Goal: Information Seeking & Learning: Learn about a topic

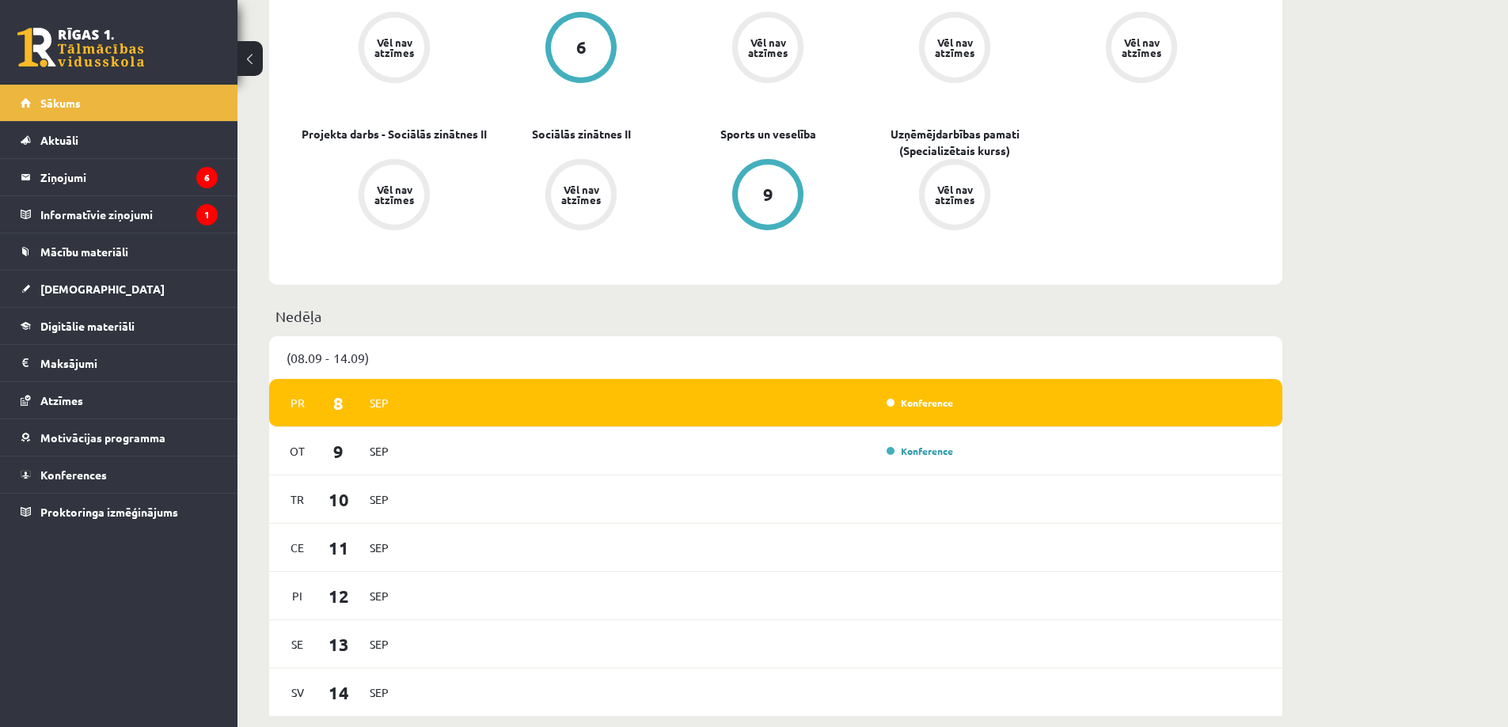
scroll to position [1187, 0]
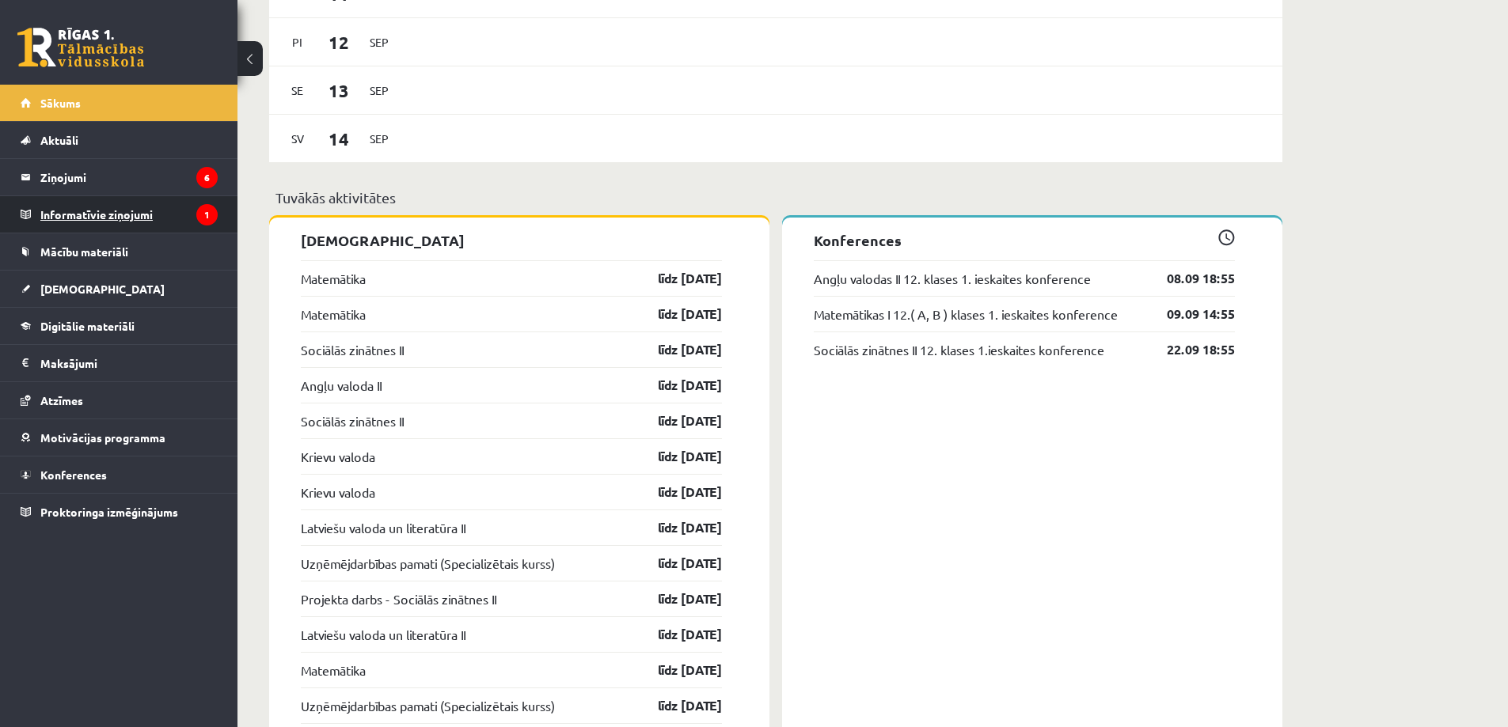
click at [142, 213] on legend "Informatīvie ziņojumi 1" at bounding box center [128, 214] width 177 height 36
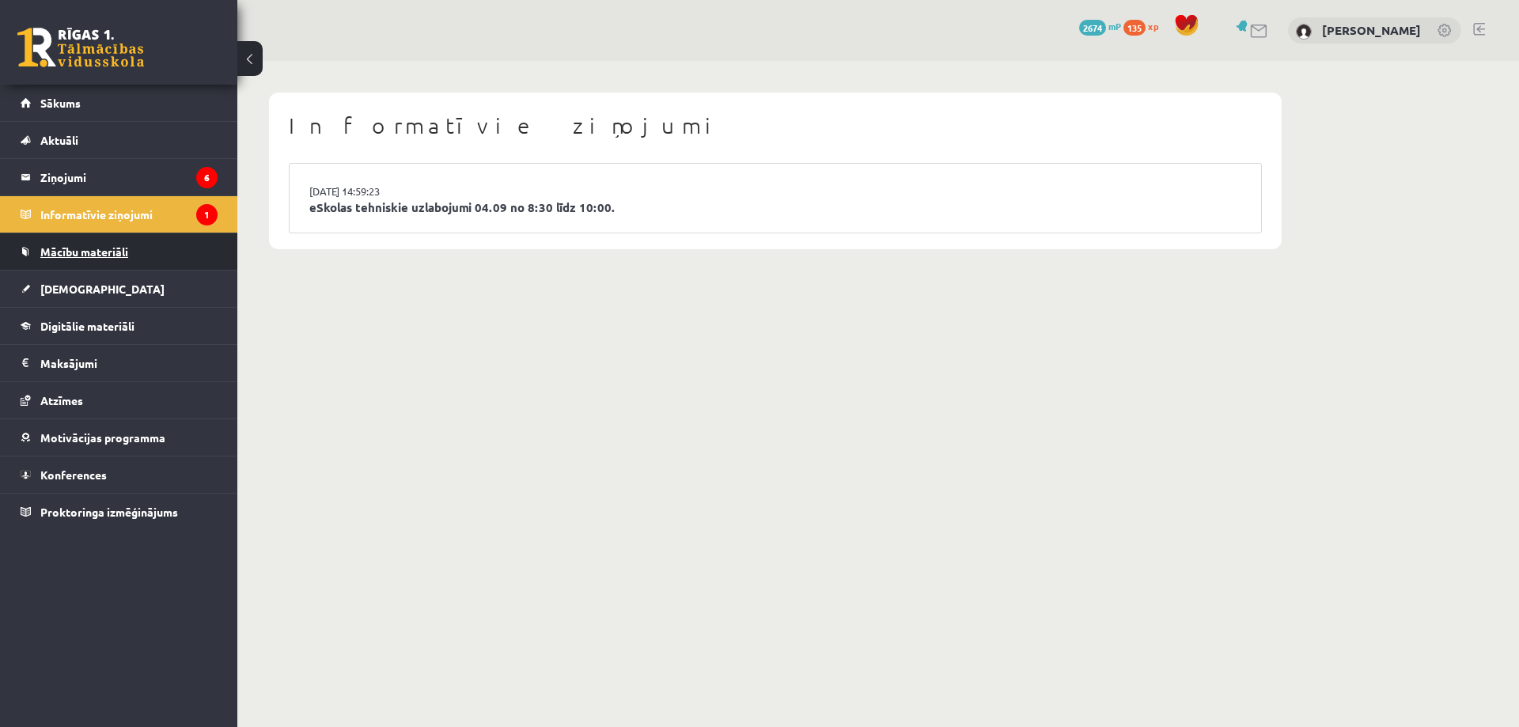
click at [121, 249] on span "Mācību materiāli" at bounding box center [84, 252] width 88 height 14
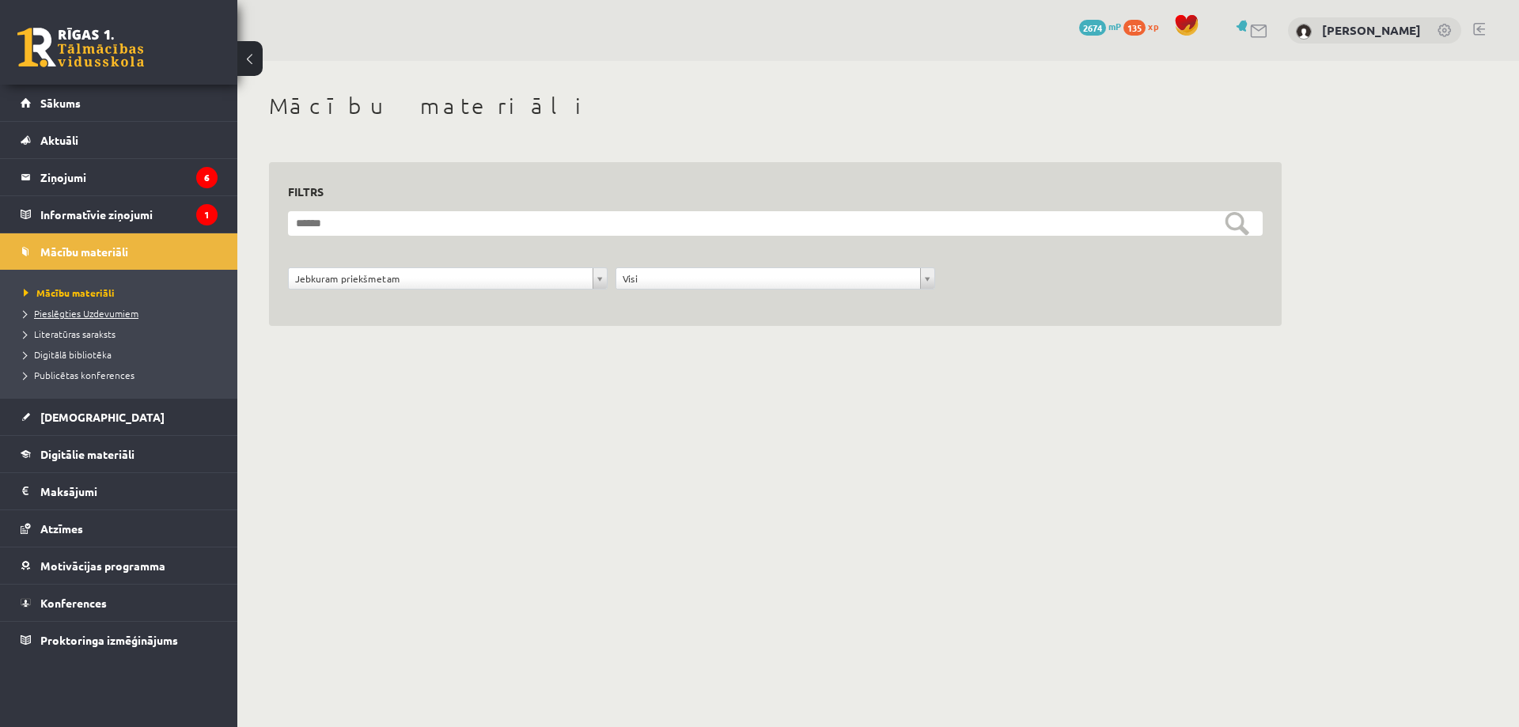
click at [109, 308] on span "Pieslēgties Uzdevumiem" at bounding box center [81, 313] width 115 height 13
click at [135, 424] on link "[DEMOGRAPHIC_DATA]" at bounding box center [119, 417] width 197 height 36
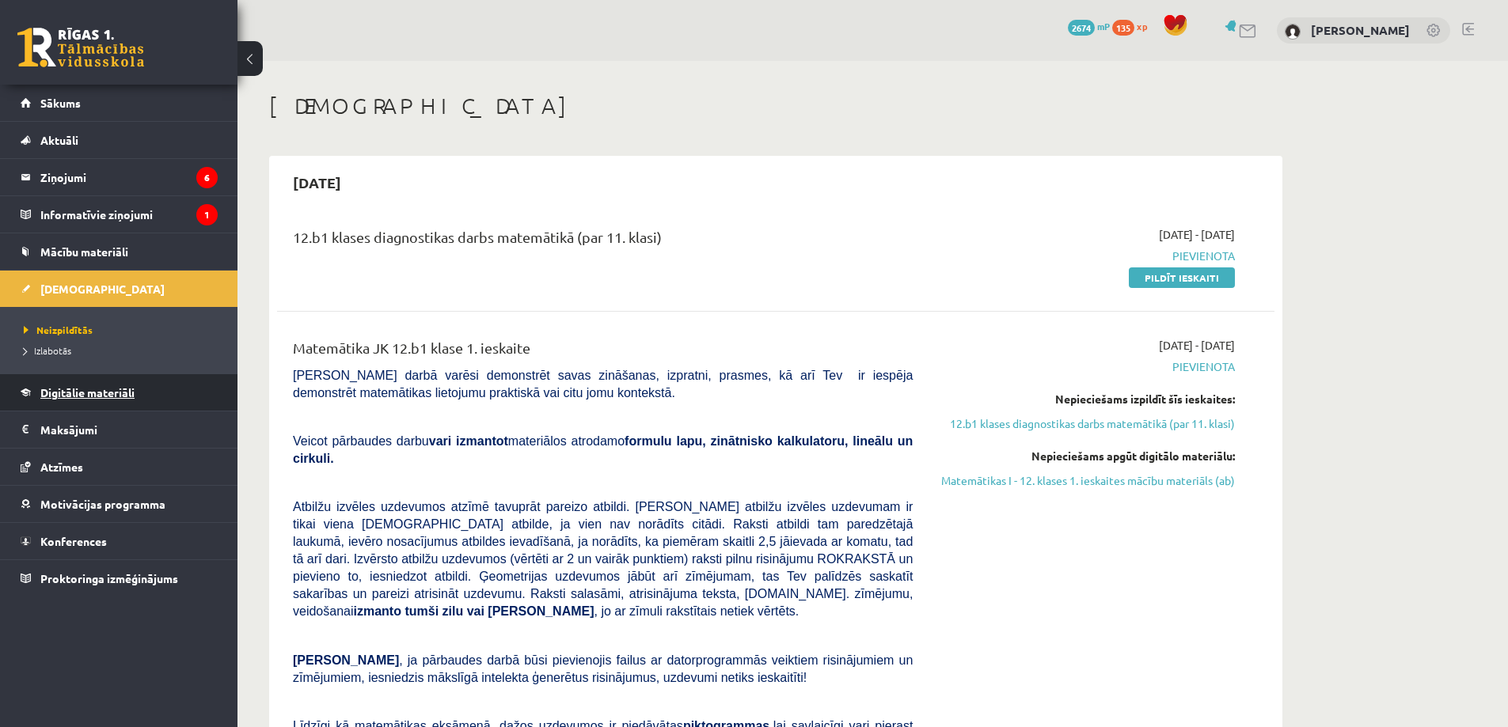
click at [101, 396] on span "Digitālie materiāli" at bounding box center [87, 392] width 94 height 14
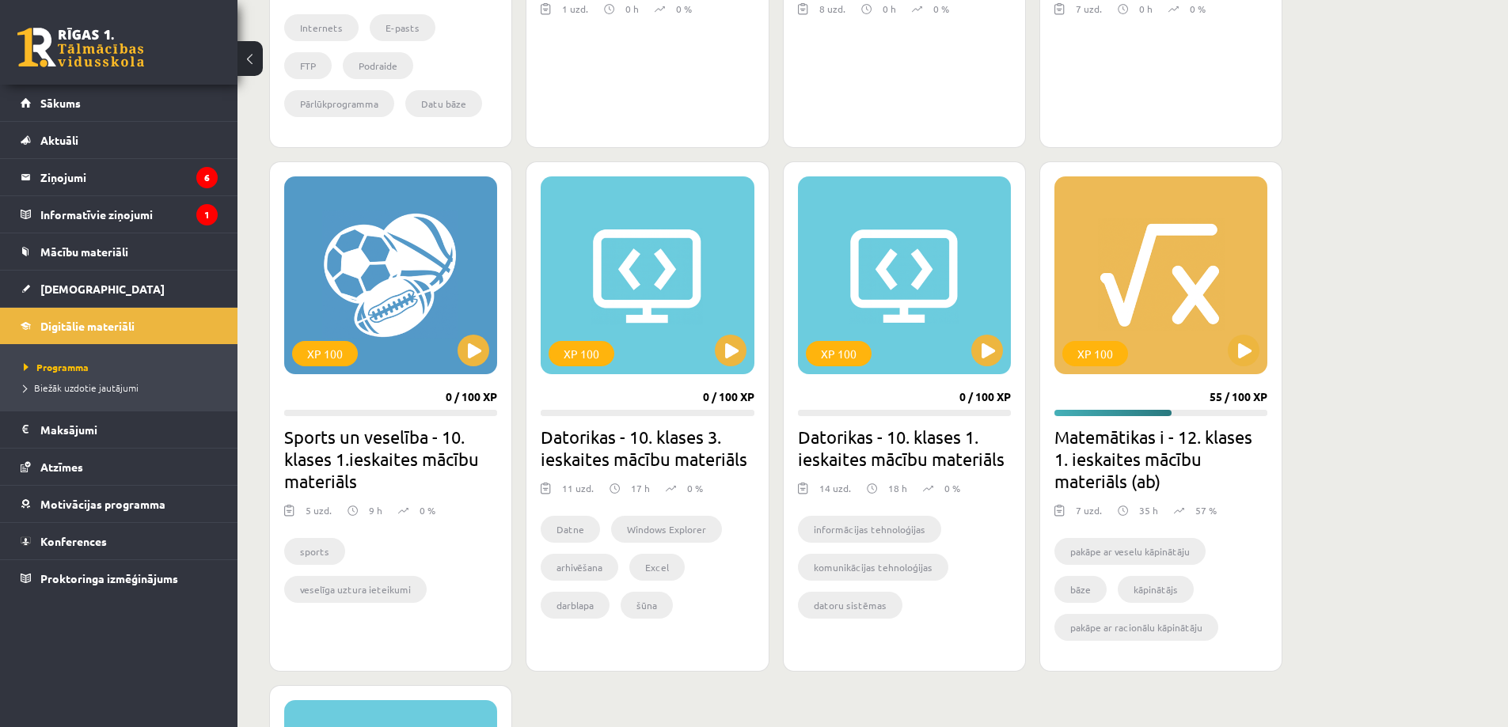
scroll to position [712, 0]
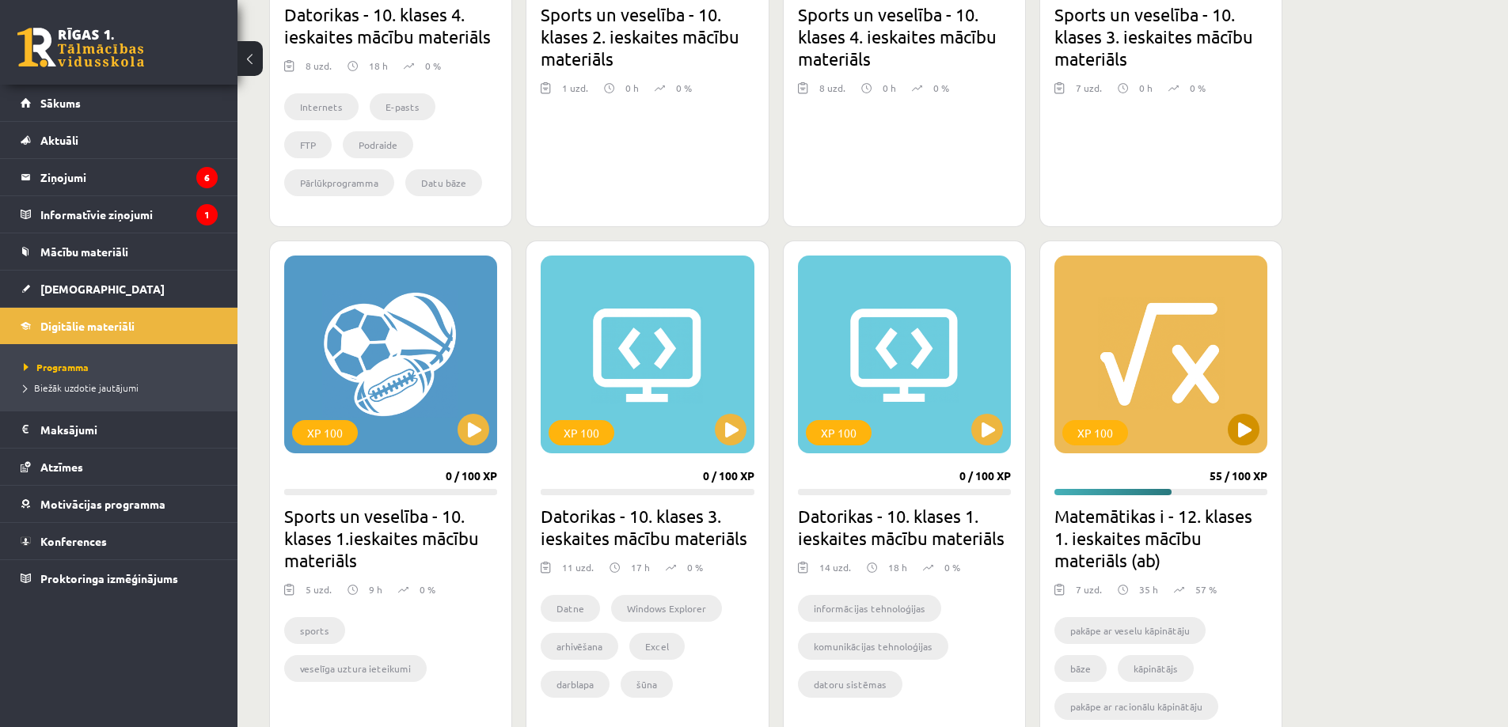
click at [1163, 370] on div "XP 100" at bounding box center [1160, 355] width 213 height 198
click at [1189, 397] on div "XP 100" at bounding box center [1160, 355] width 213 height 198
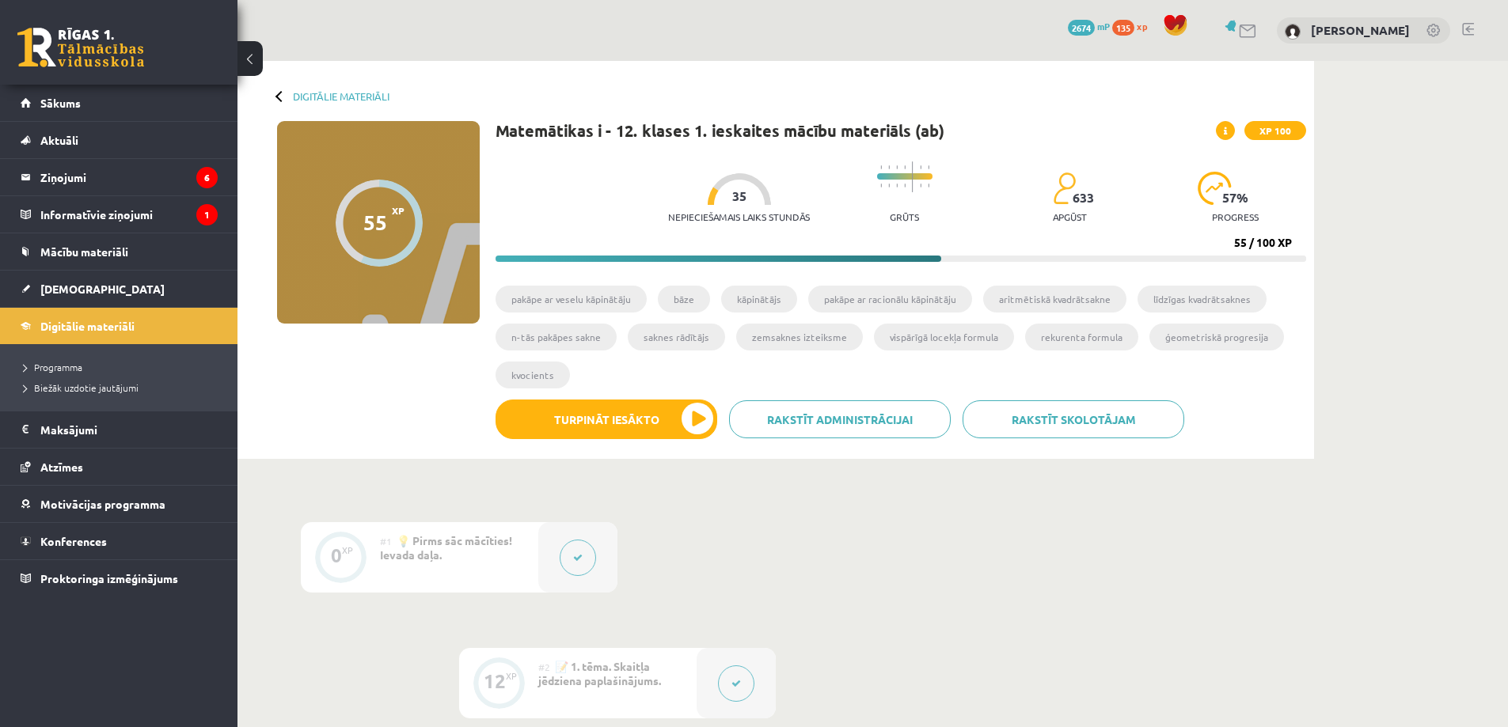
click at [611, 226] on div "Nepieciešamais laiks stundās 35 Grūts 633 apgūst 57 % progress 55 / 100 XP" at bounding box center [900, 208] width 810 height 108
click at [701, 417] on button "Turpināt iesākto" at bounding box center [606, 420] width 222 height 40
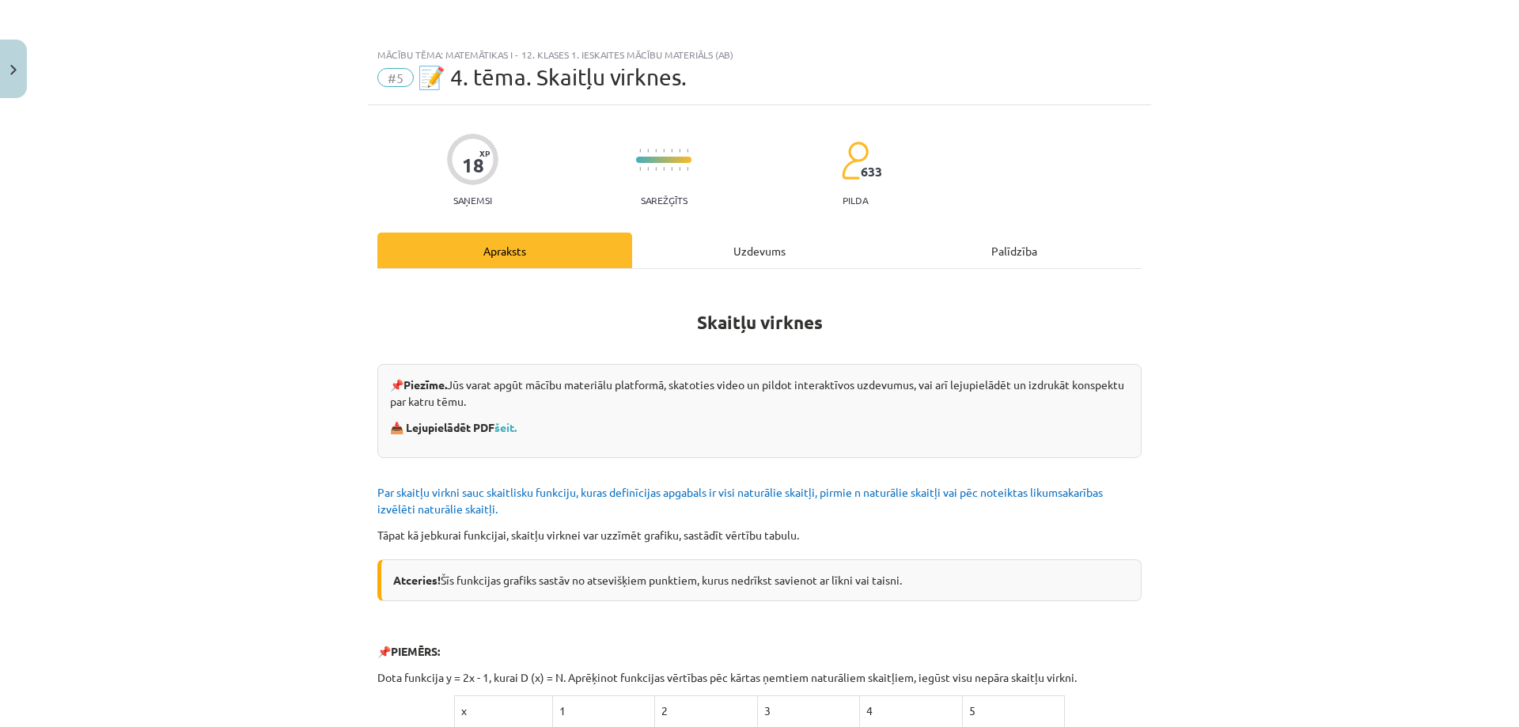
click at [224, 188] on div "Mācību tēma: Matemātikas i - 12. klases 1. ieskaites mācību materiāls (ab) #5 📝…" at bounding box center [759, 363] width 1519 height 727
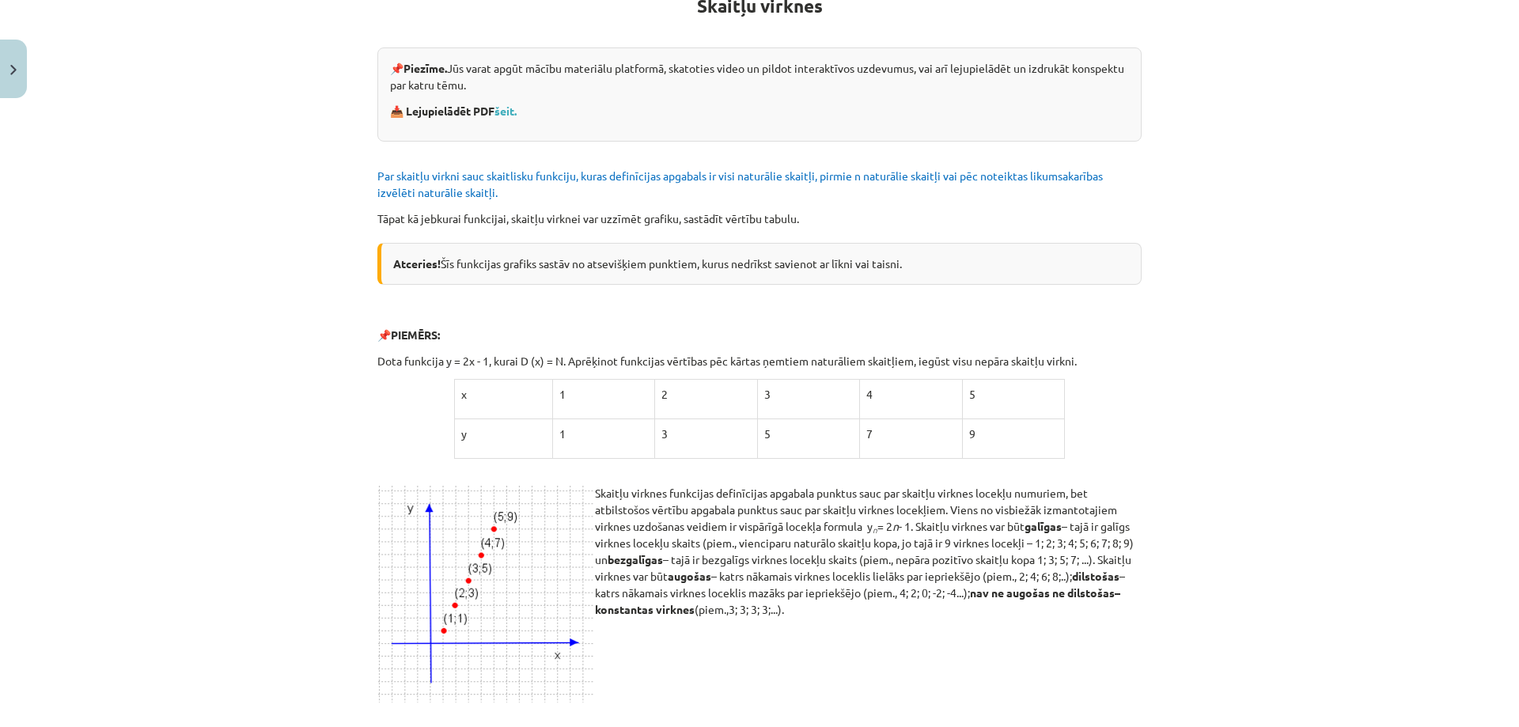
scroll to position [475, 0]
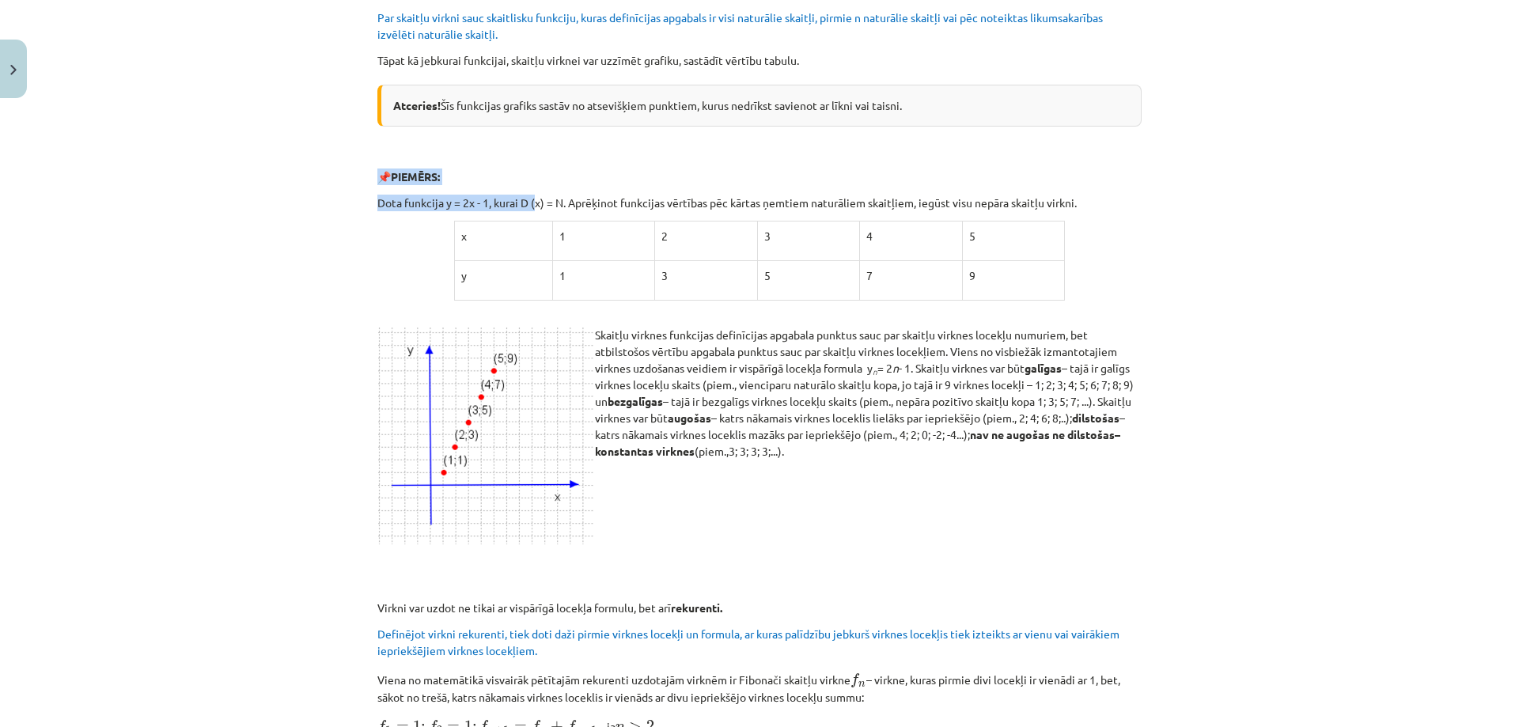
drag, startPoint x: 817, startPoint y: 161, endPoint x: 1473, endPoint y: 169, distance: 656.1
click at [1462, 168] on div "Mācību tēma: Matemātikas i - 12. klases 1. ieskaites mācību materiāls (ab) #5 📝…" at bounding box center [759, 363] width 1519 height 727
click at [1235, 248] on div "Mācību tēma: Matemātikas i - 12. klases 1. ieskaites mācību materiāls (ab) #5 📝…" at bounding box center [759, 363] width 1519 height 727
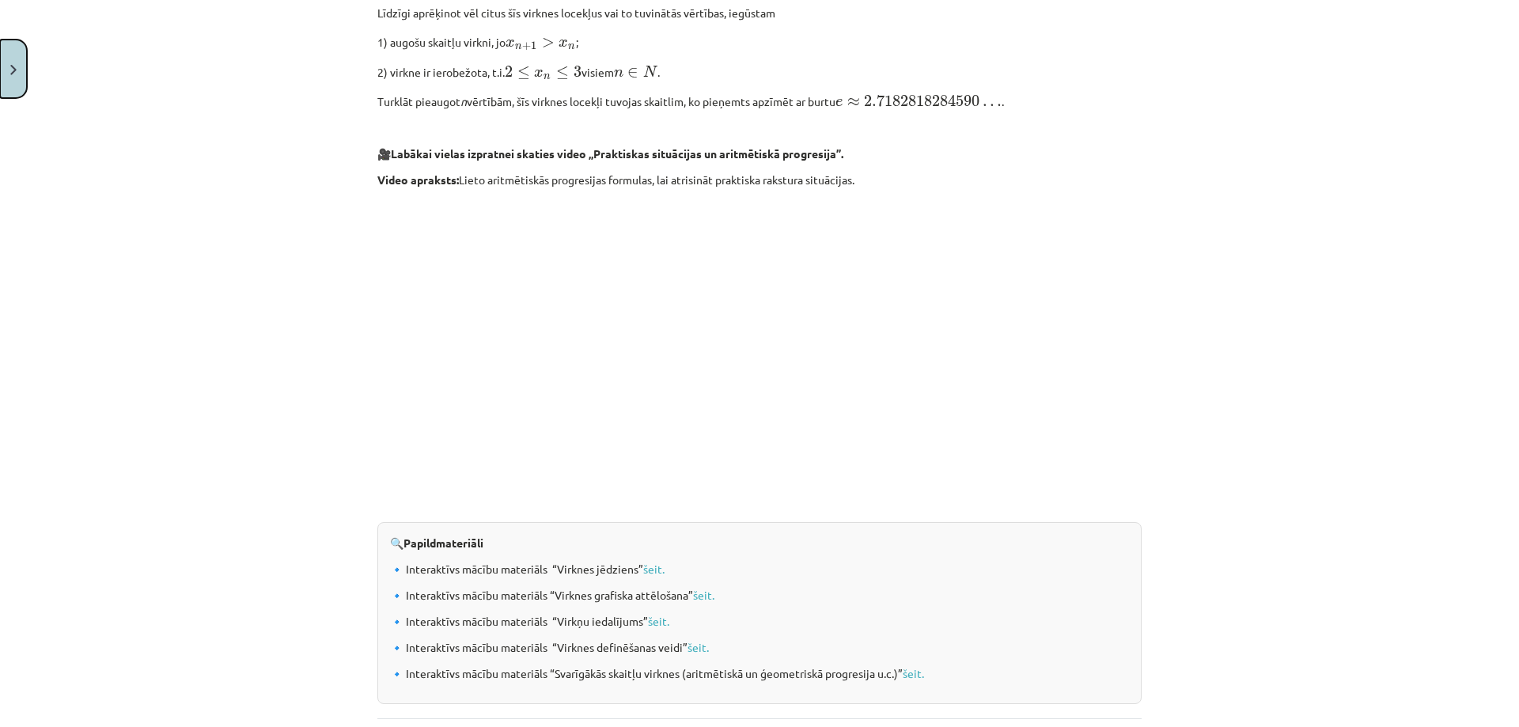
scroll to position [1497, 0]
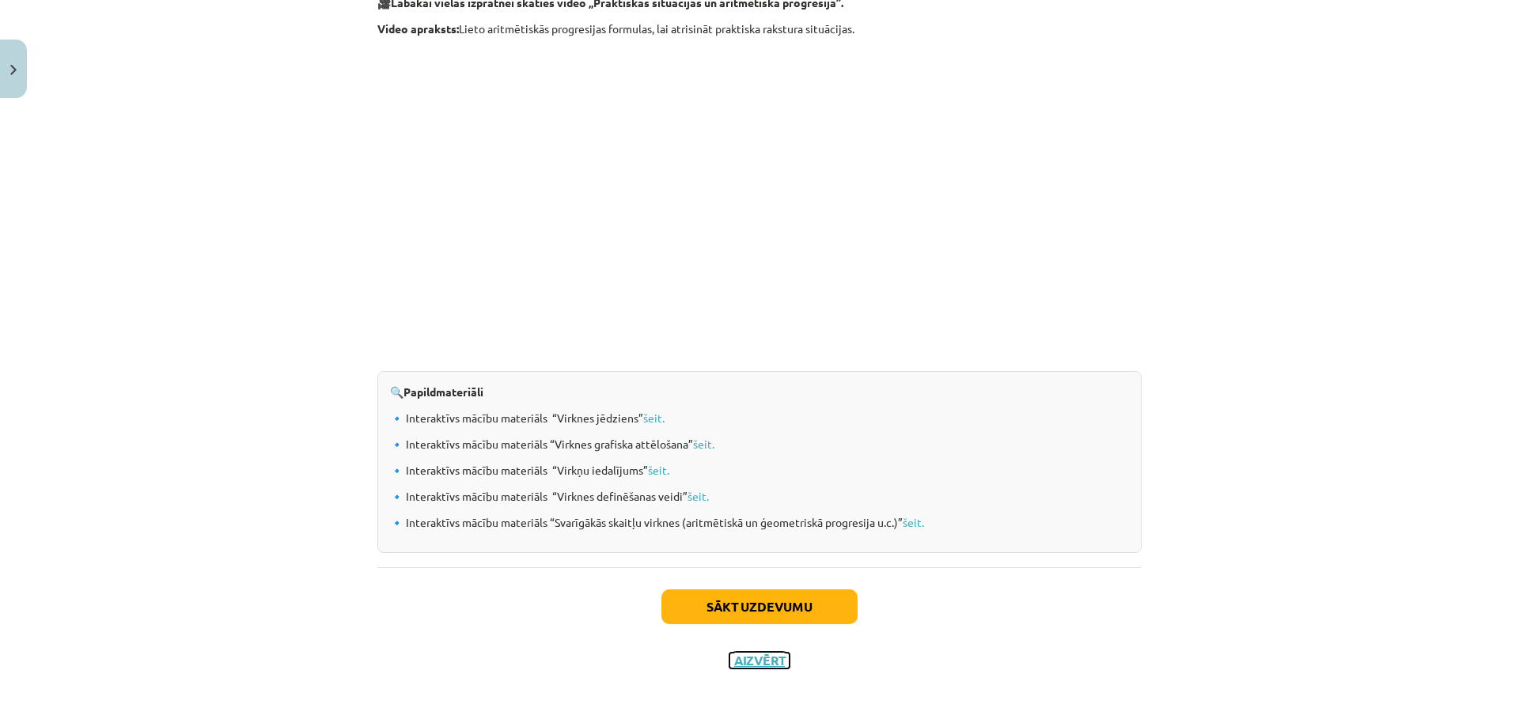
click at [755, 653] on button "Aizvērt" at bounding box center [760, 661] width 60 height 16
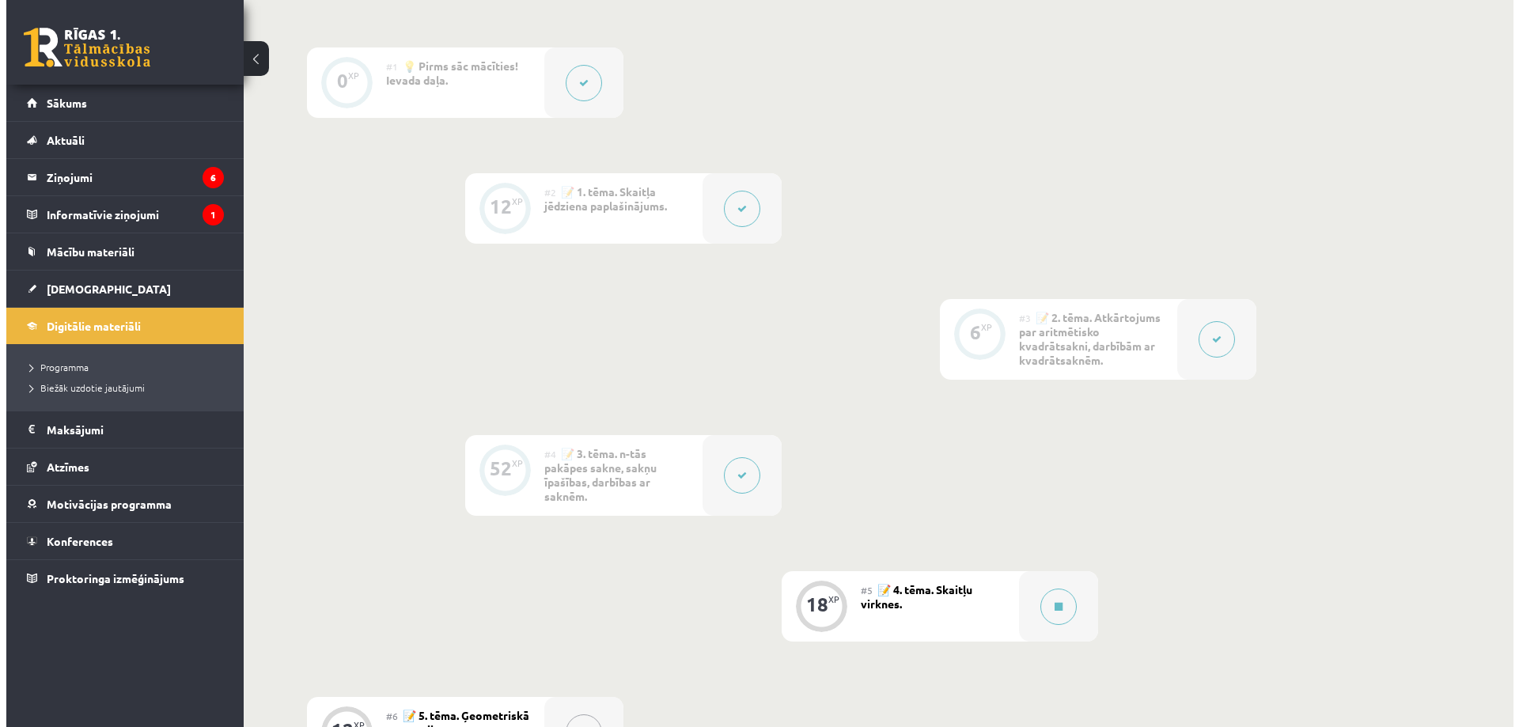
scroll to position [554, 0]
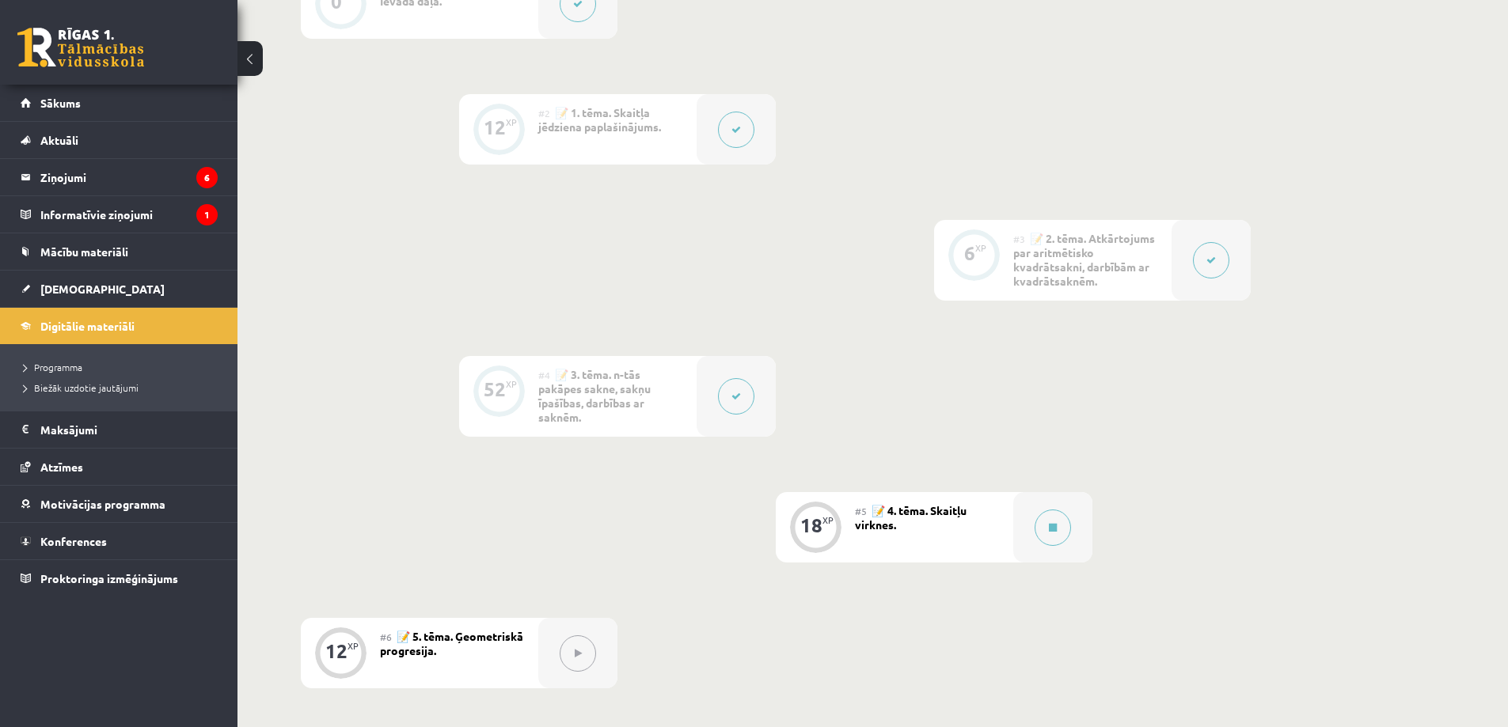
click at [1196, 264] on button at bounding box center [1211, 260] width 36 height 36
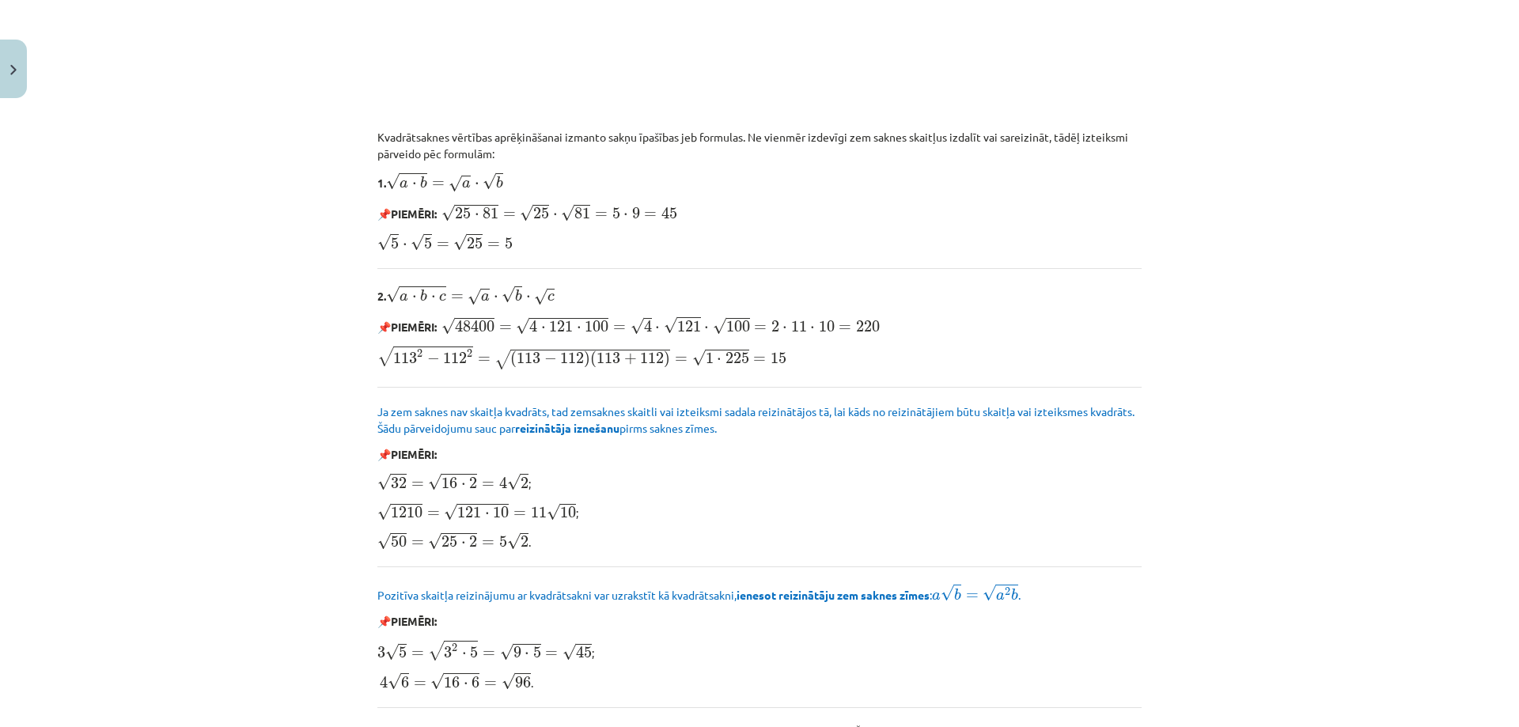
scroll to position [1811, 0]
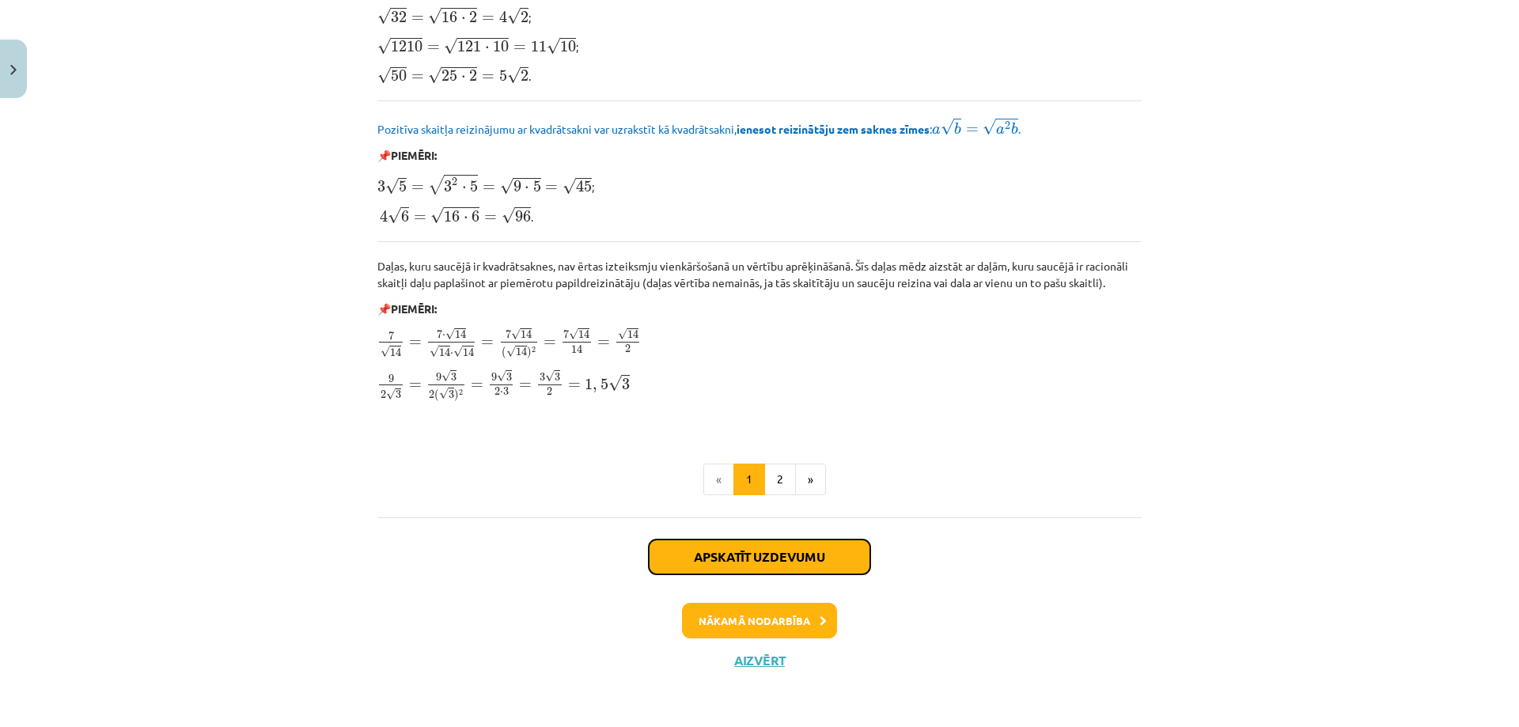
click at [769, 555] on button "Apskatīt uzdevumu" at bounding box center [760, 557] width 222 height 35
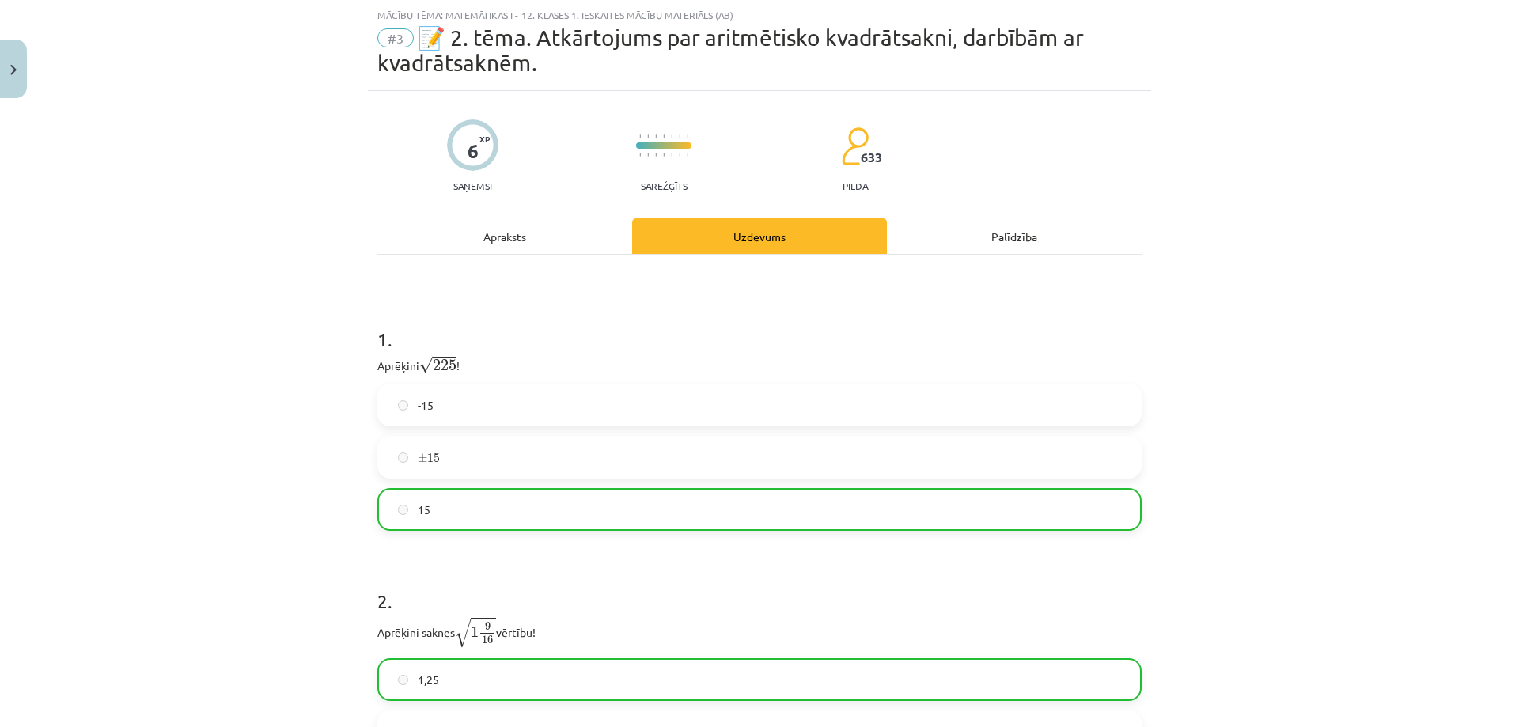
scroll to position [300, 0]
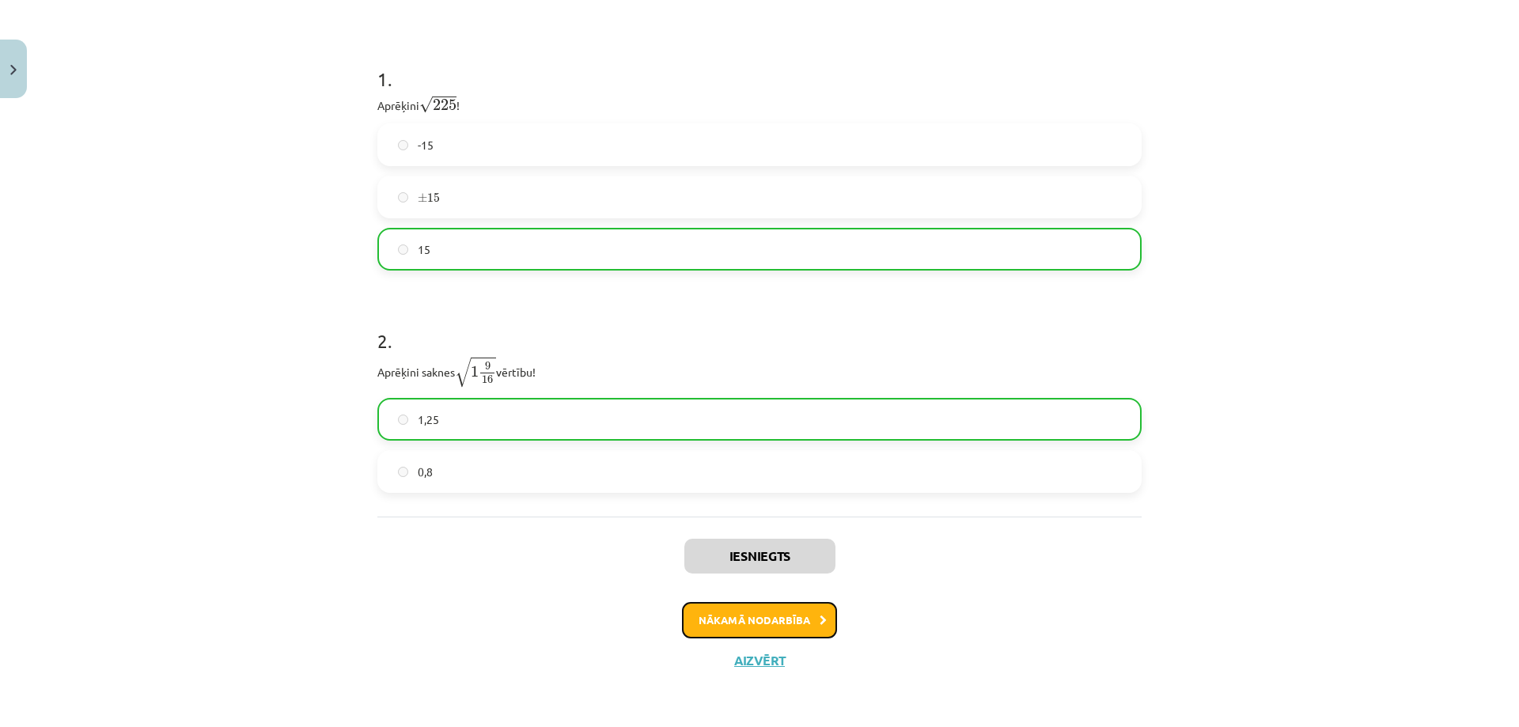
click at [776, 624] on button "Nākamā nodarbība" at bounding box center [759, 620] width 155 height 36
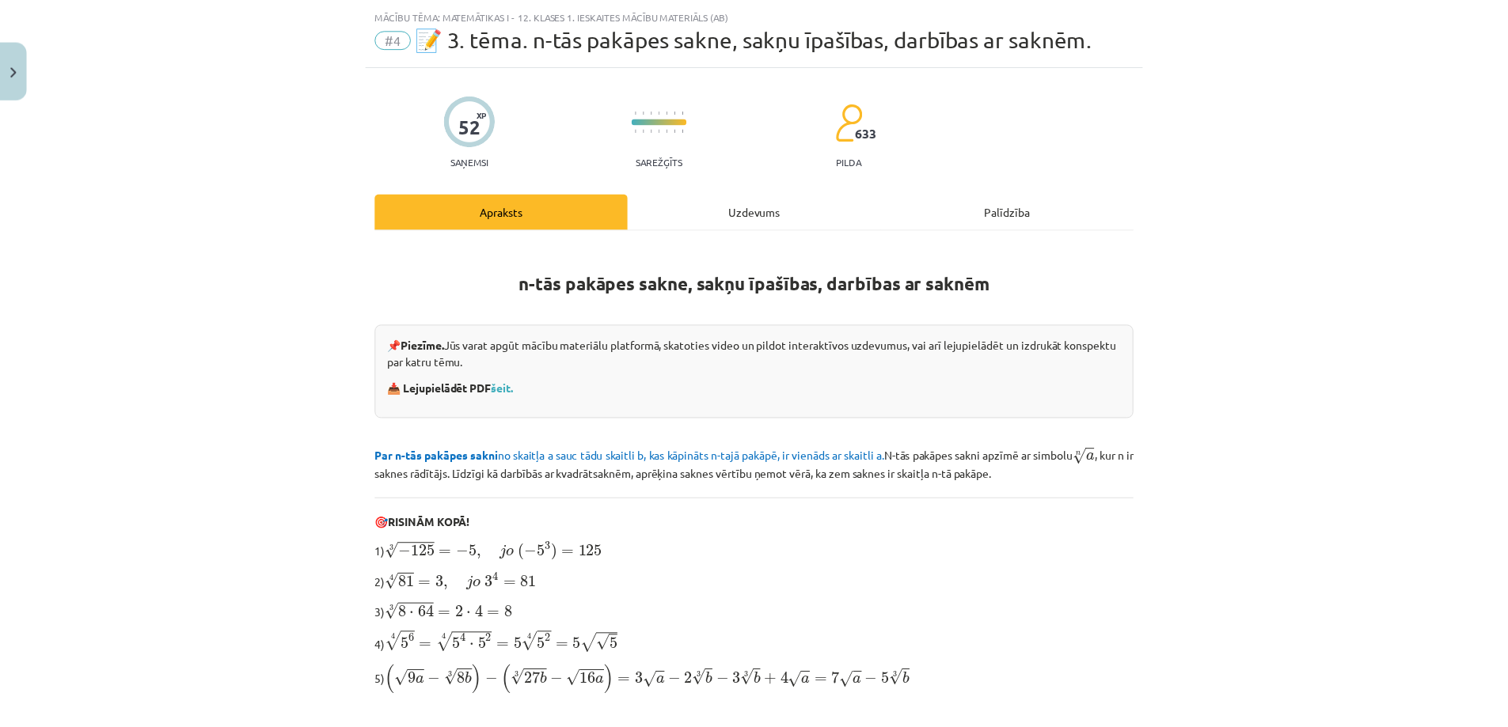
scroll to position [414, 0]
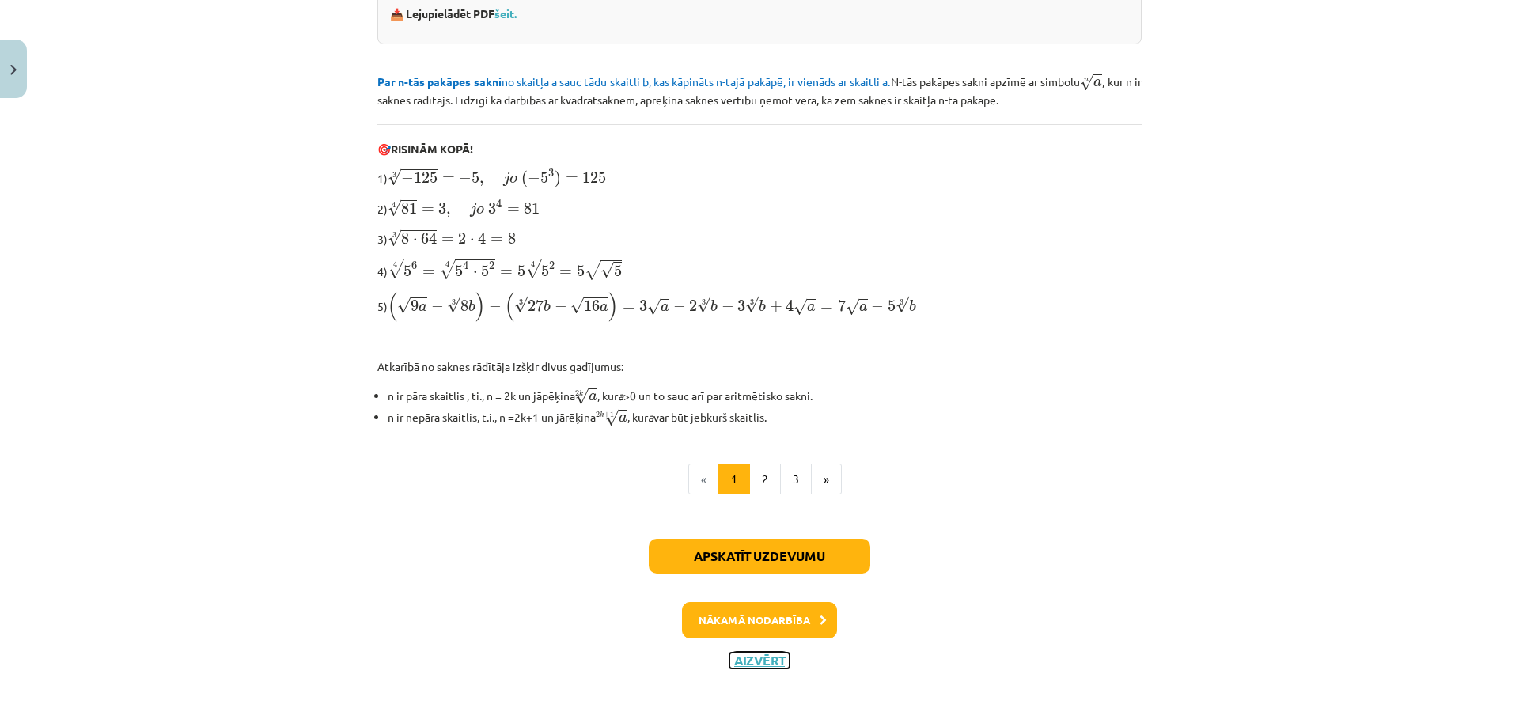
click at [760, 656] on button "Aizvērt" at bounding box center [760, 661] width 60 height 16
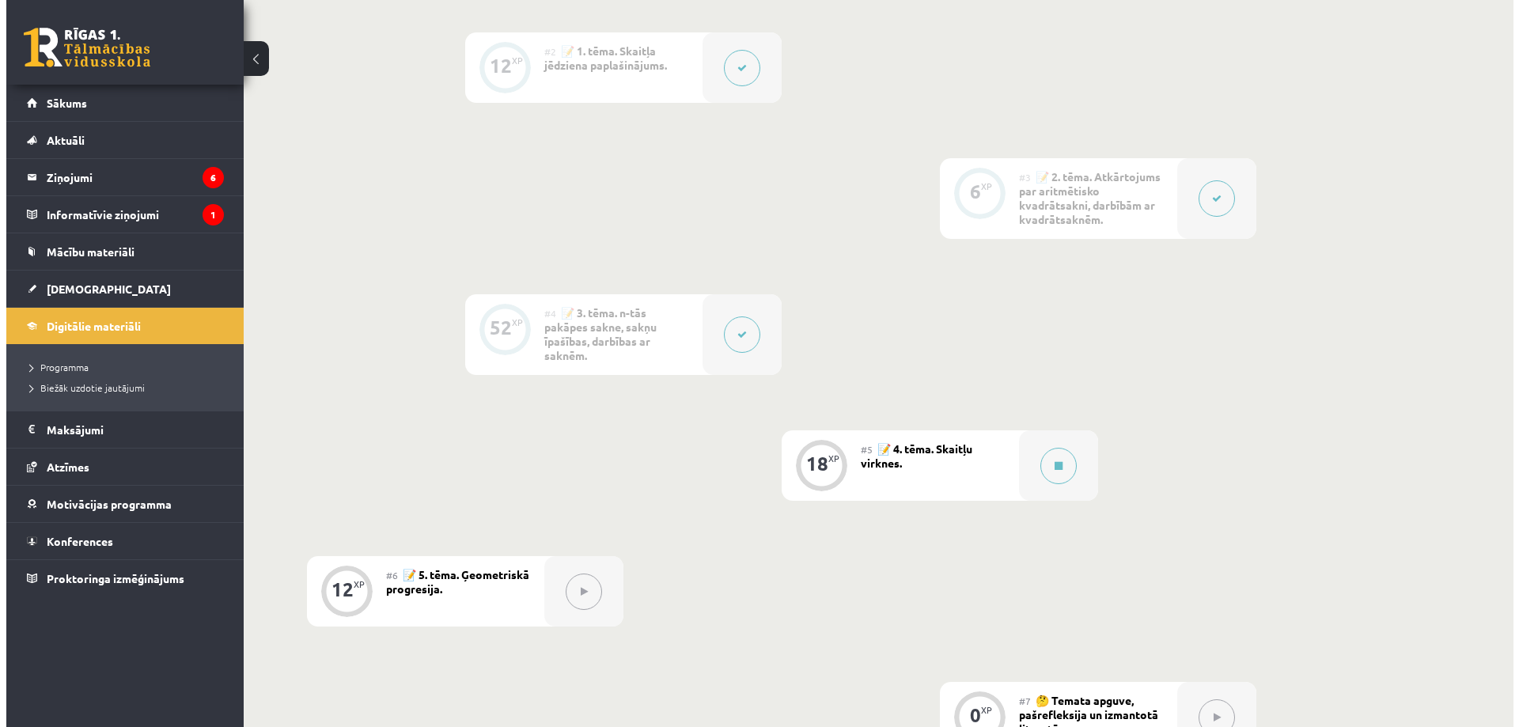
scroll to position [457, 0]
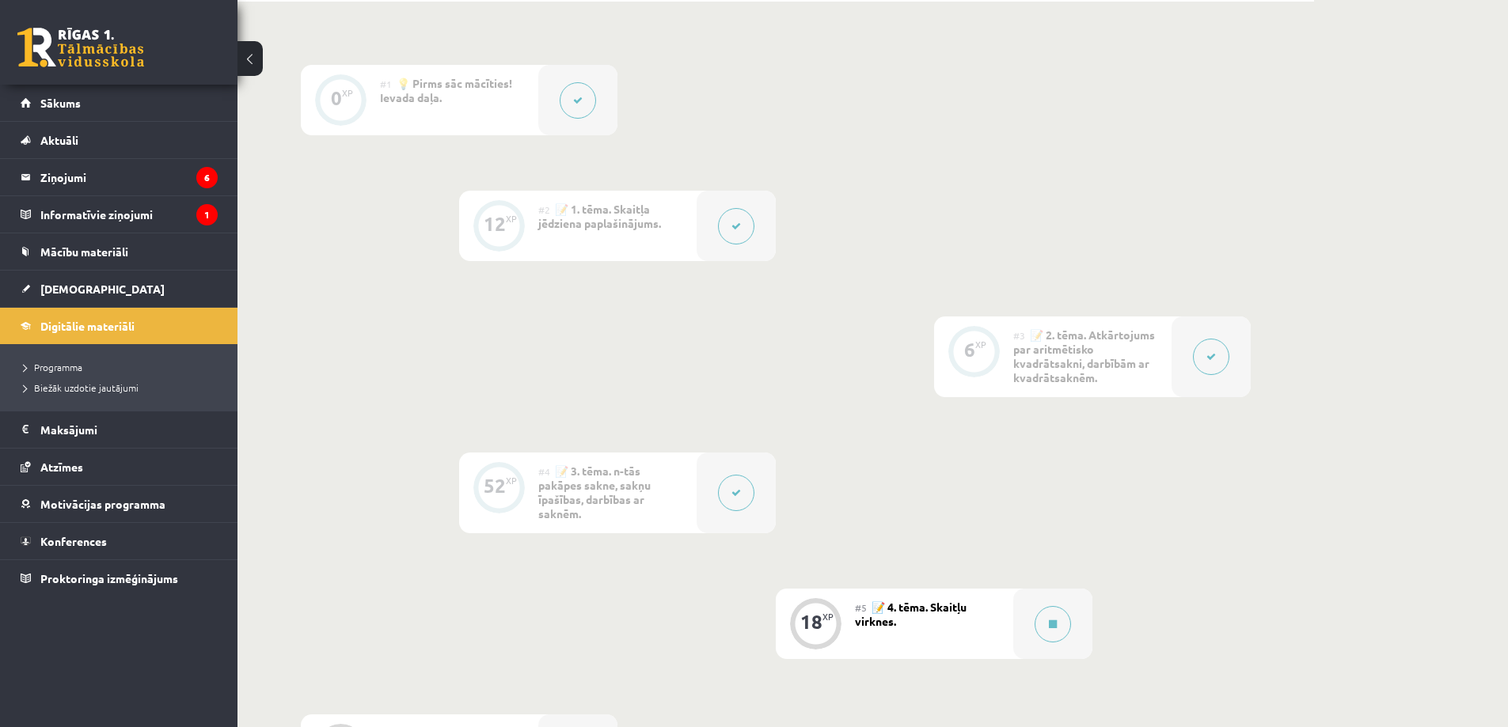
click at [726, 219] on button at bounding box center [736, 226] width 36 height 36
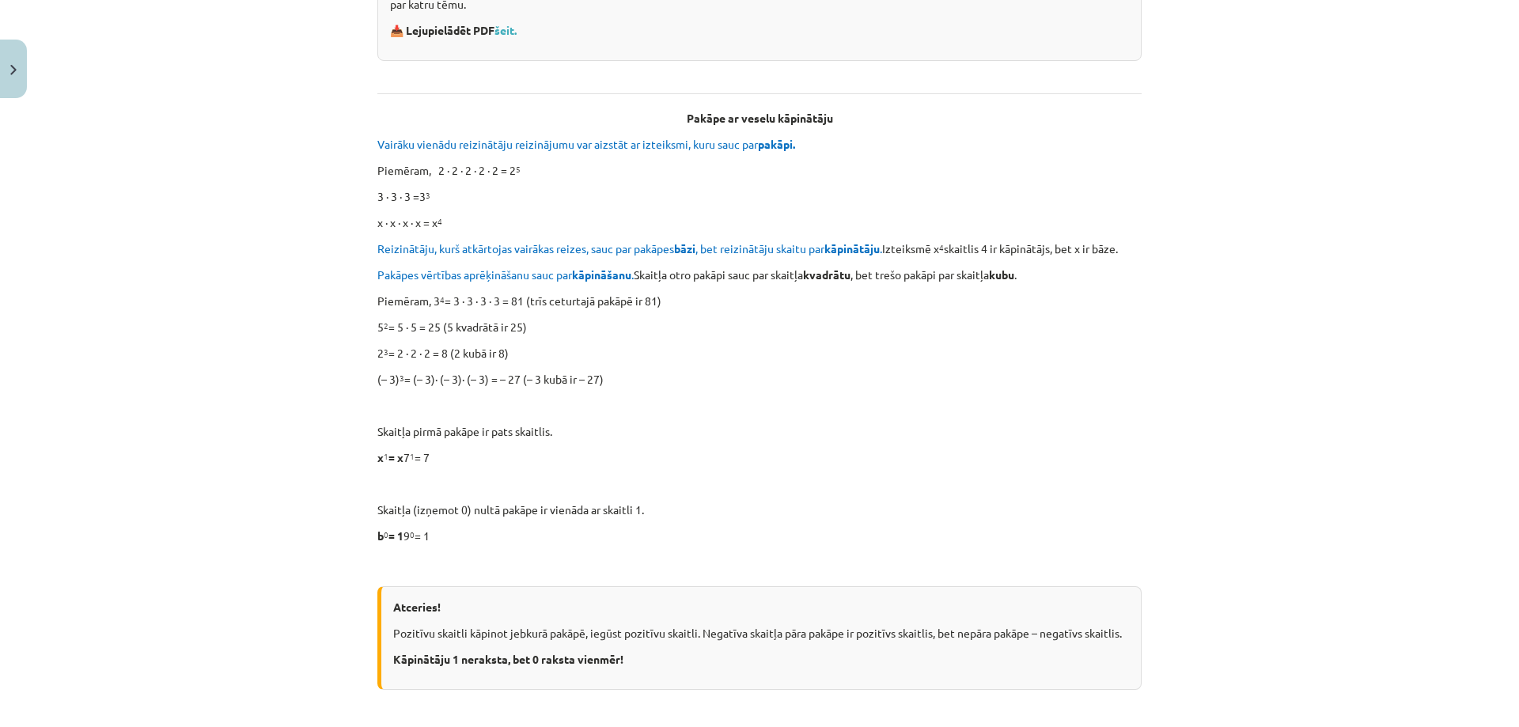
scroll to position [0, 0]
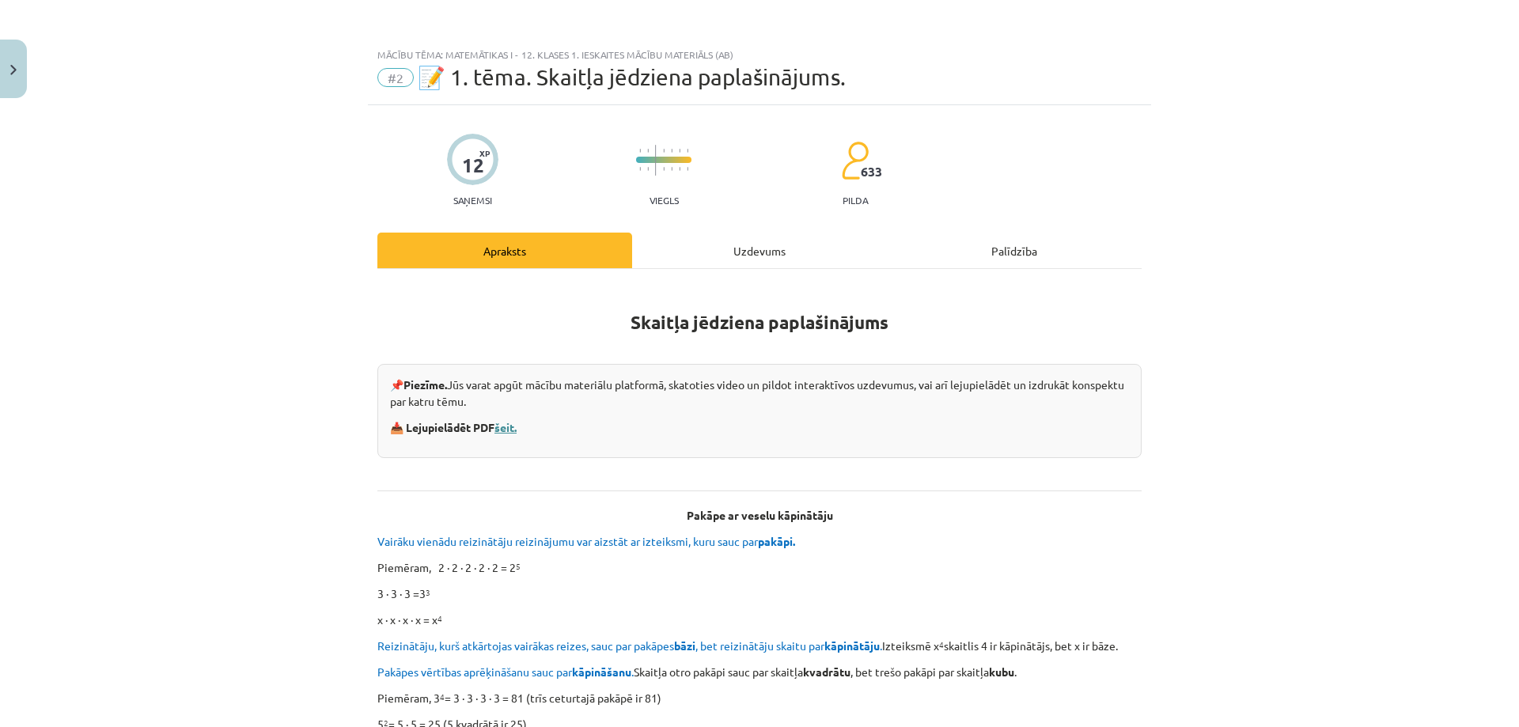
click at [511, 432] on link "šeit." at bounding box center [506, 427] width 22 height 14
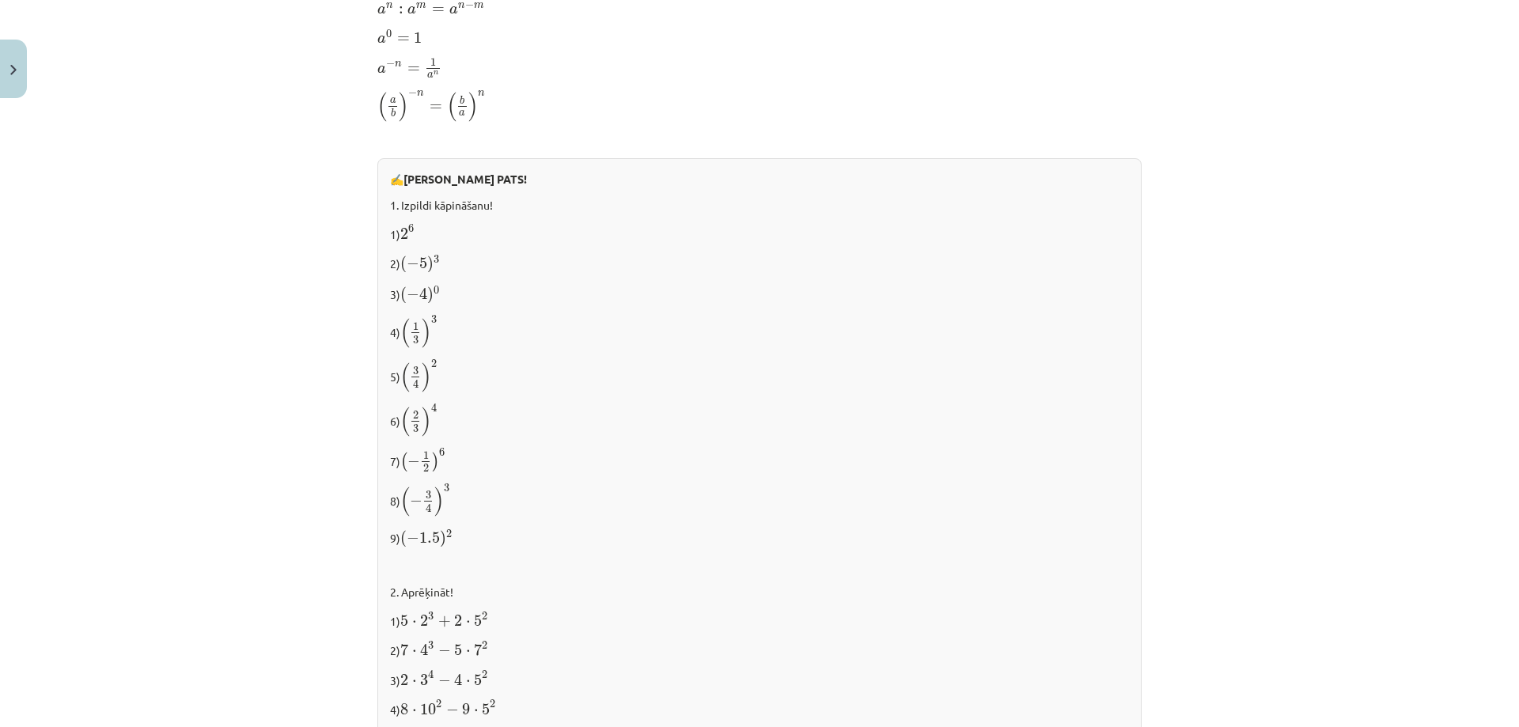
scroll to position [1584, 0]
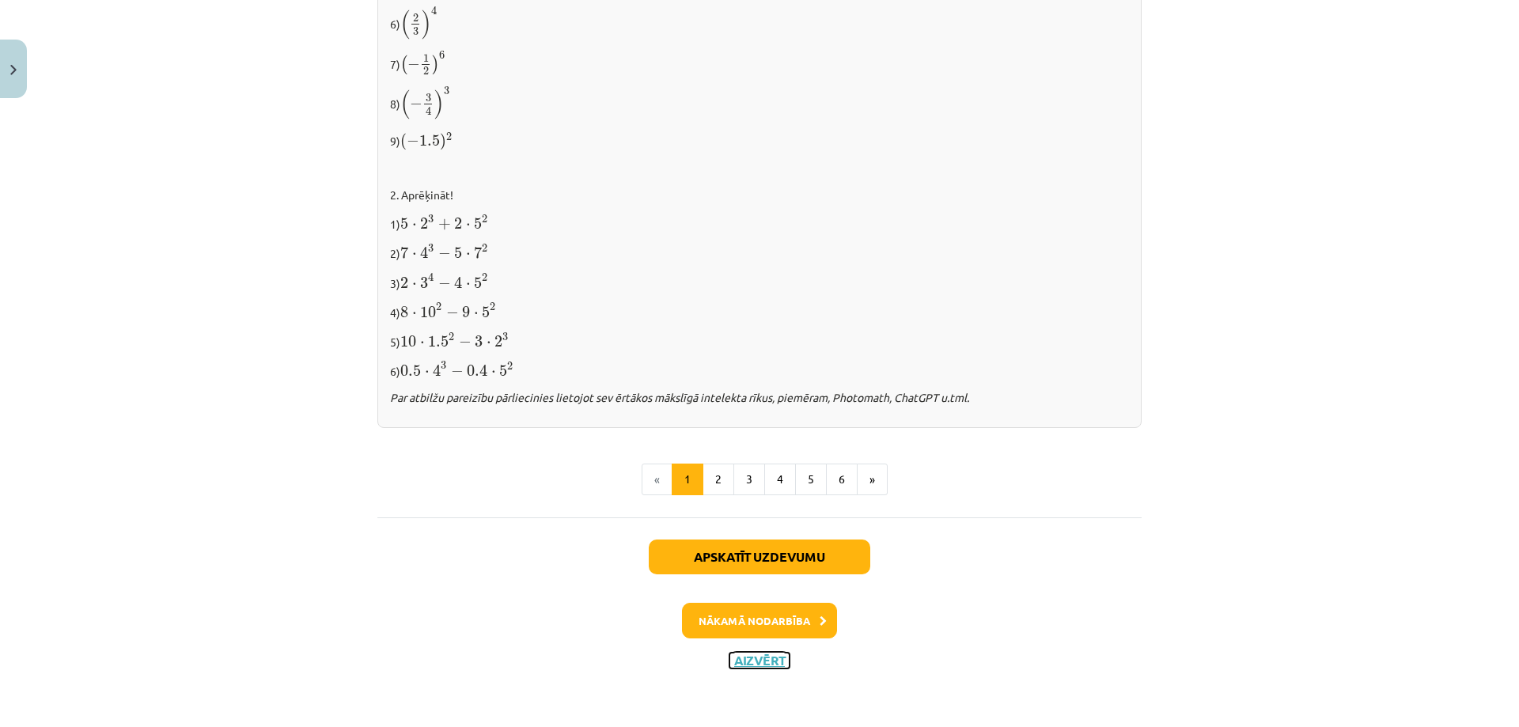
click at [749, 666] on button "Aizvērt" at bounding box center [760, 661] width 60 height 16
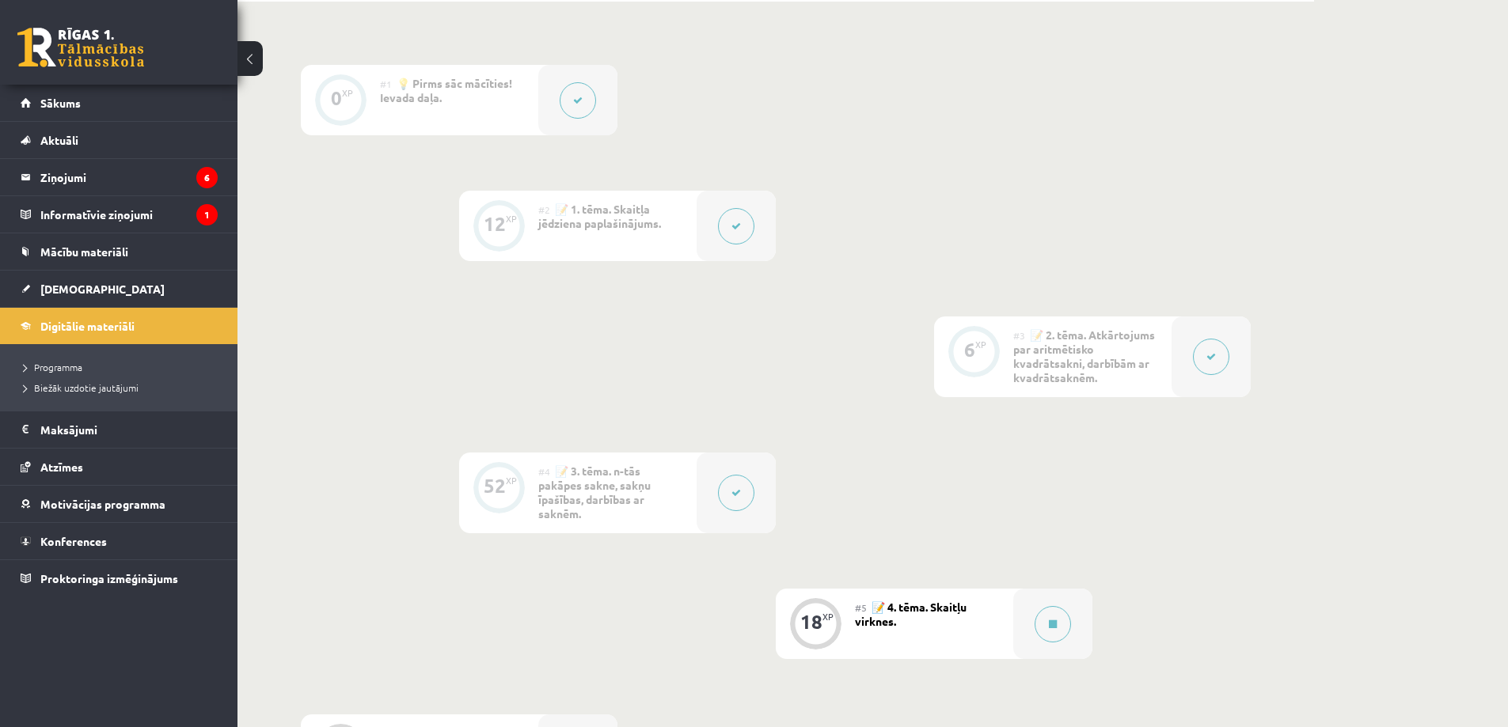
click at [1178, 366] on div at bounding box center [1210, 357] width 79 height 81
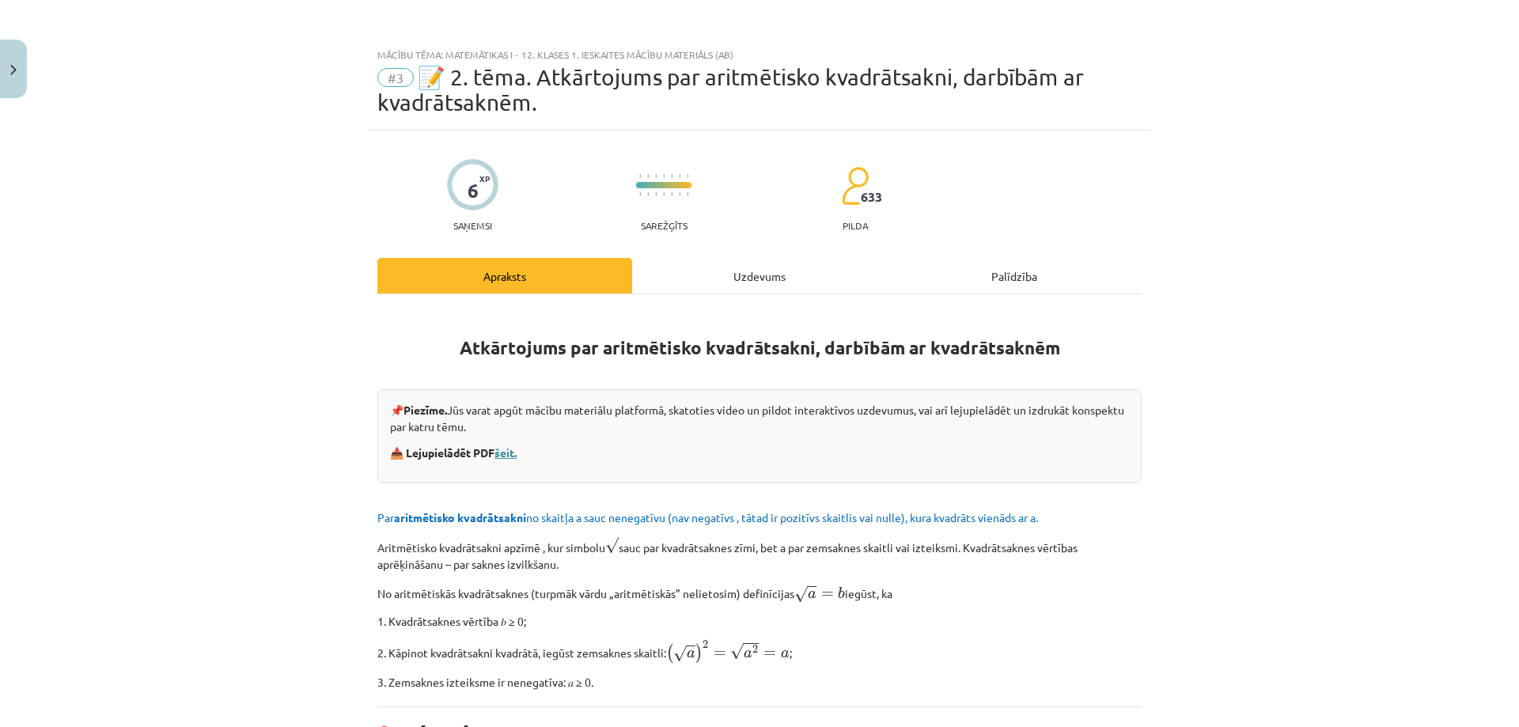
click at [514, 448] on link "šeit." at bounding box center [506, 453] width 22 height 14
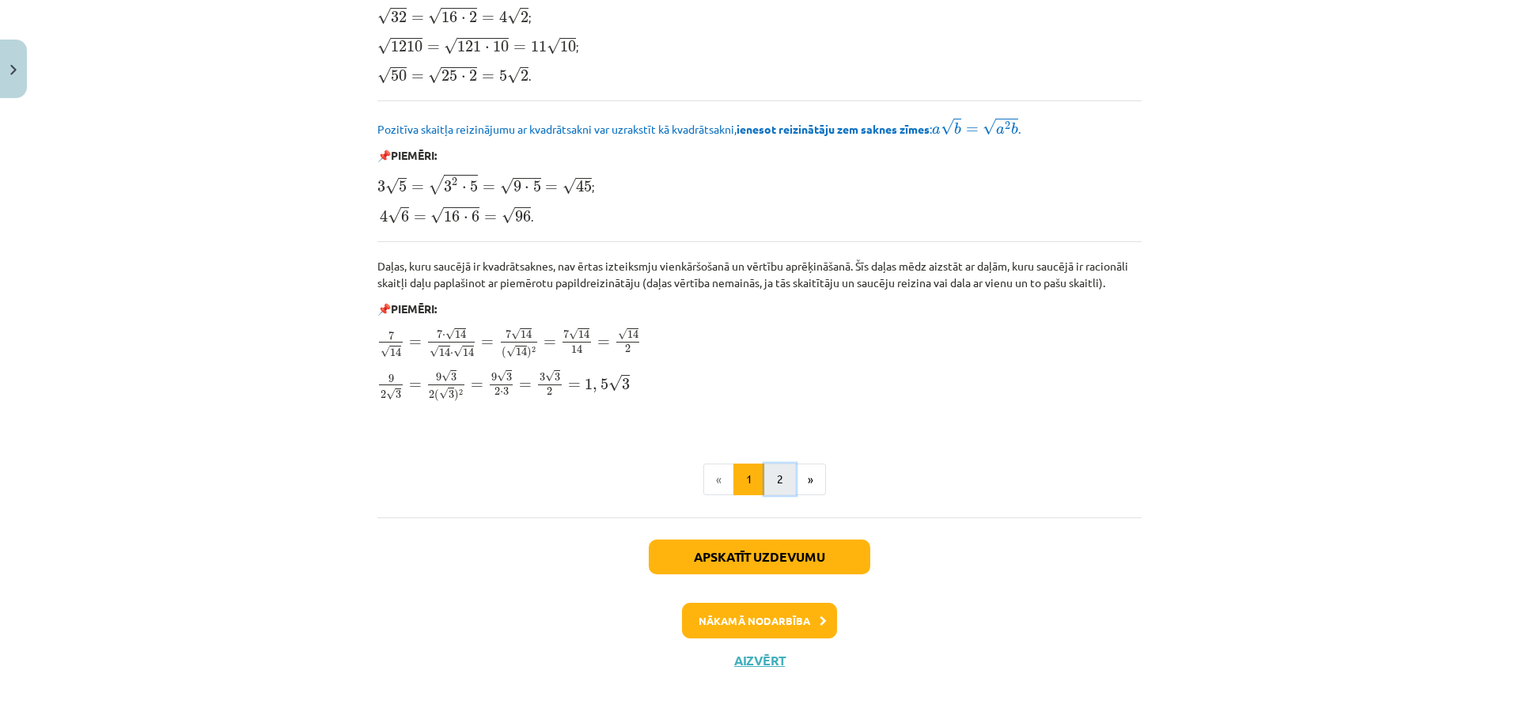
click at [764, 487] on button "2" at bounding box center [780, 480] width 32 height 32
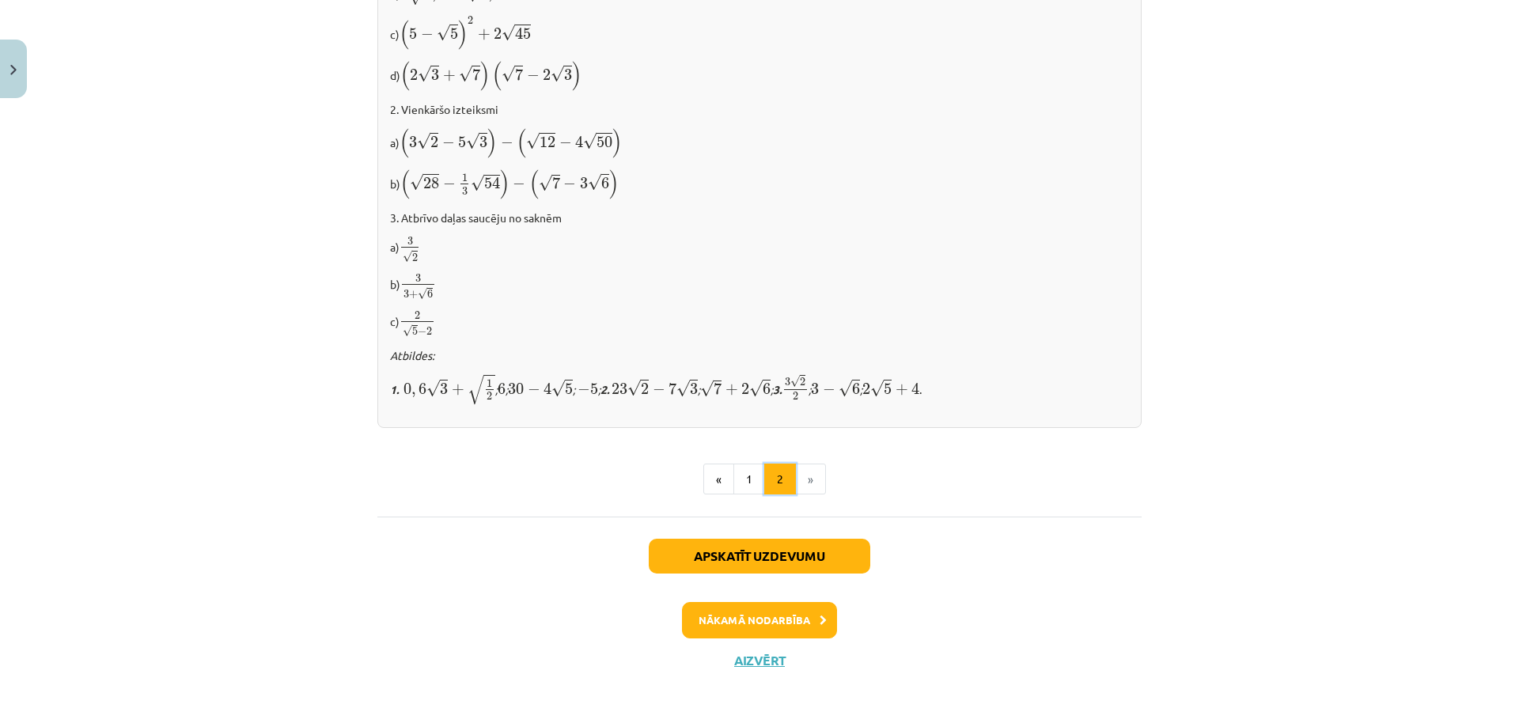
scroll to position [328, 0]
